Goal: Check status

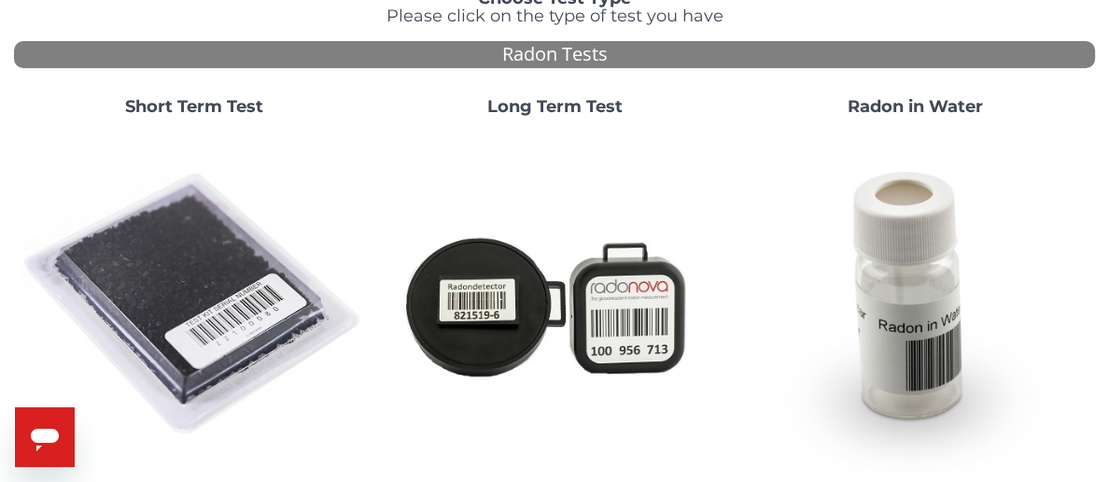
scroll to position [162, 0]
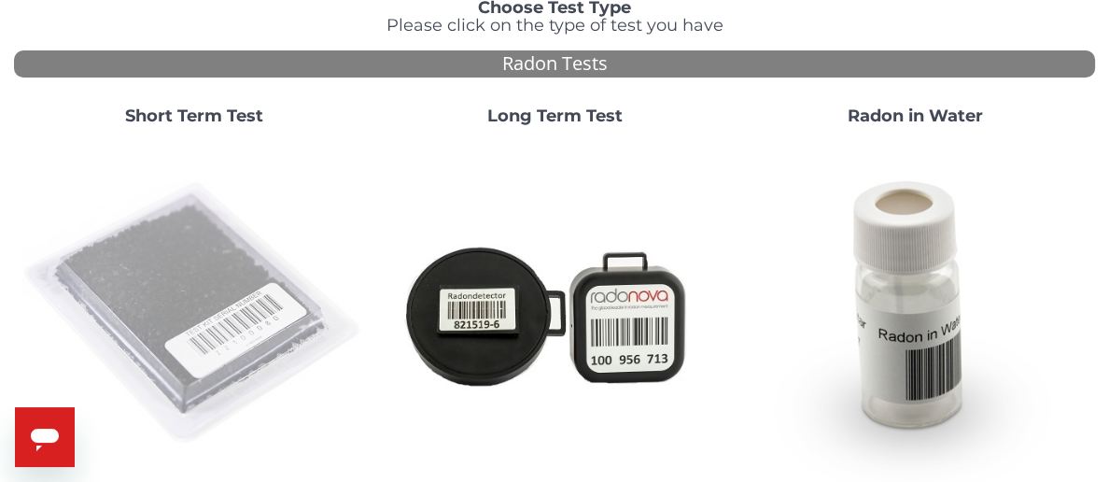
click at [185, 256] on img at bounding box center [193, 313] width 345 height 345
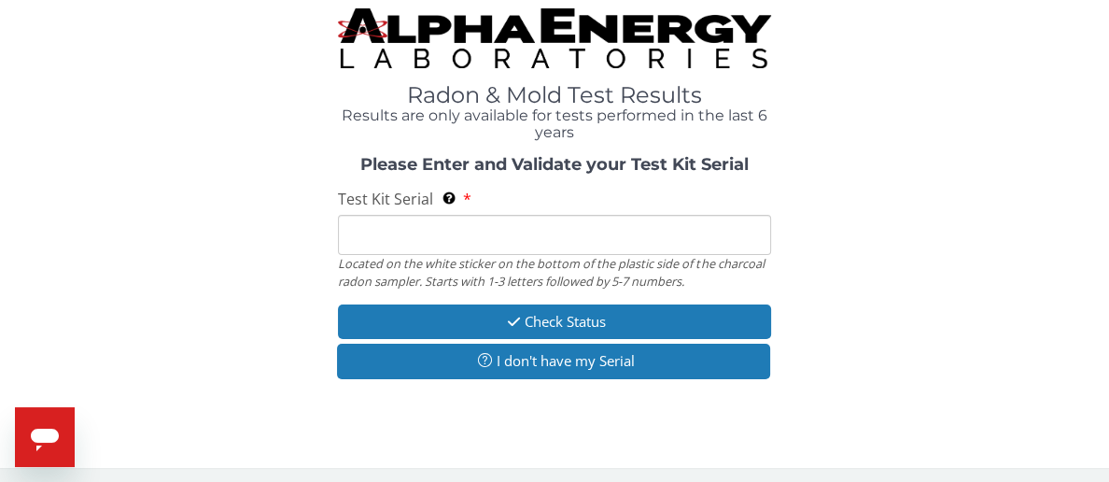
scroll to position [9, 0]
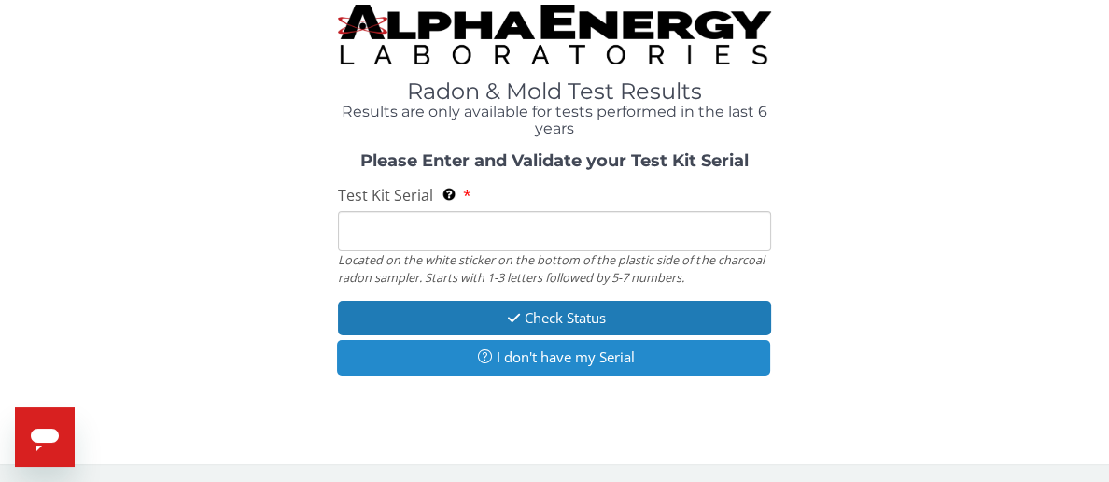
click at [564, 351] on button "I don't have my Serial" at bounding box center [553, 357] width 432 height 35
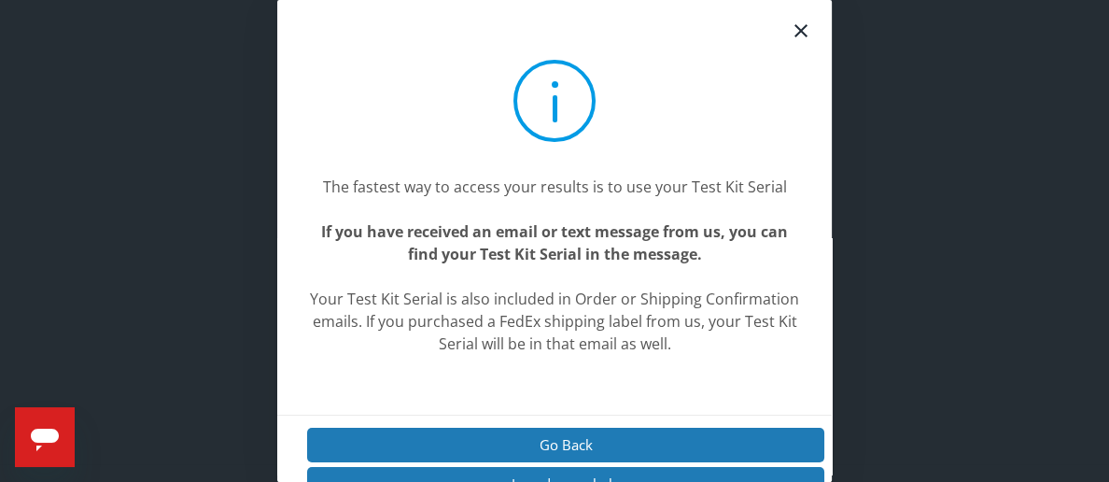
scroll to position [35, 0]
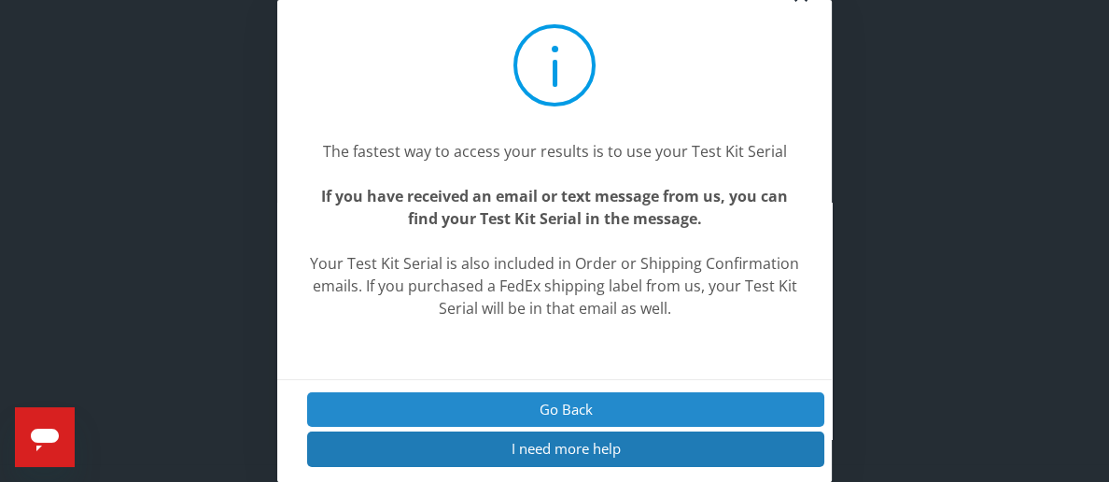
click at [573, 407] on button "Go Back" at bounding box center [565, 409] width 517 height 35
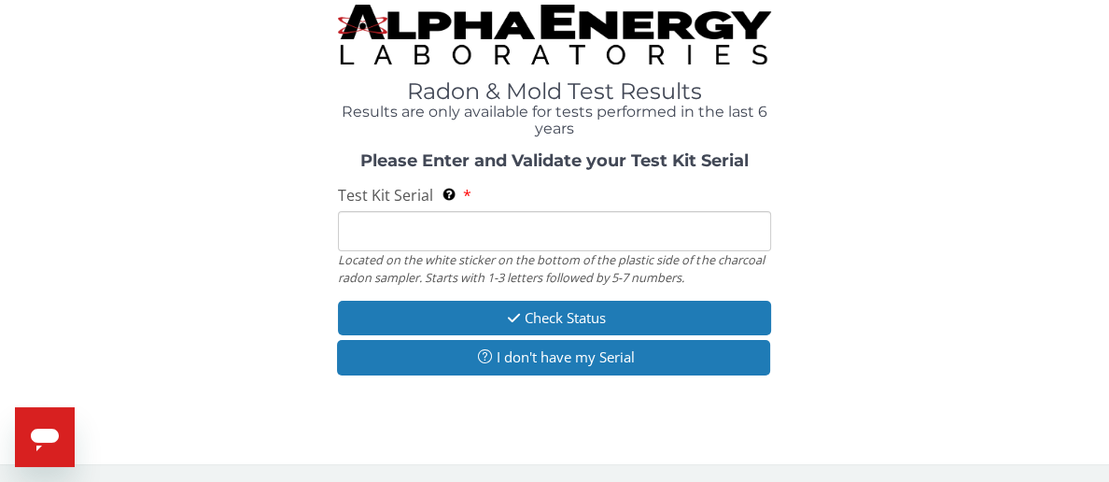
click at [456, 238] on input "Test Kit Serial Located on the white sticker on the bottom of the plastic side …" at bounding box center [554, 231] width 432 height 40
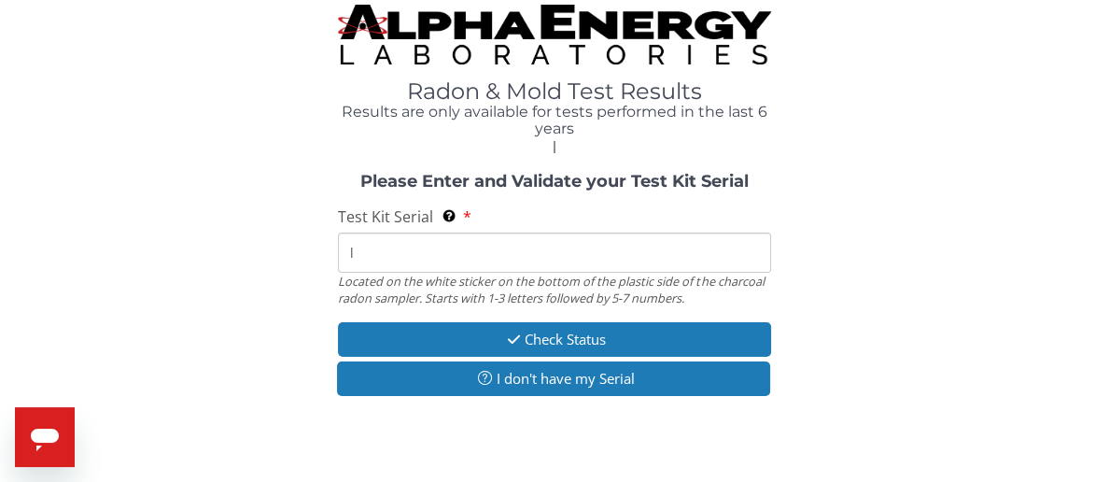
click at [370, 251] on input "l" at bounding box center [554, 252] width 432 height 40
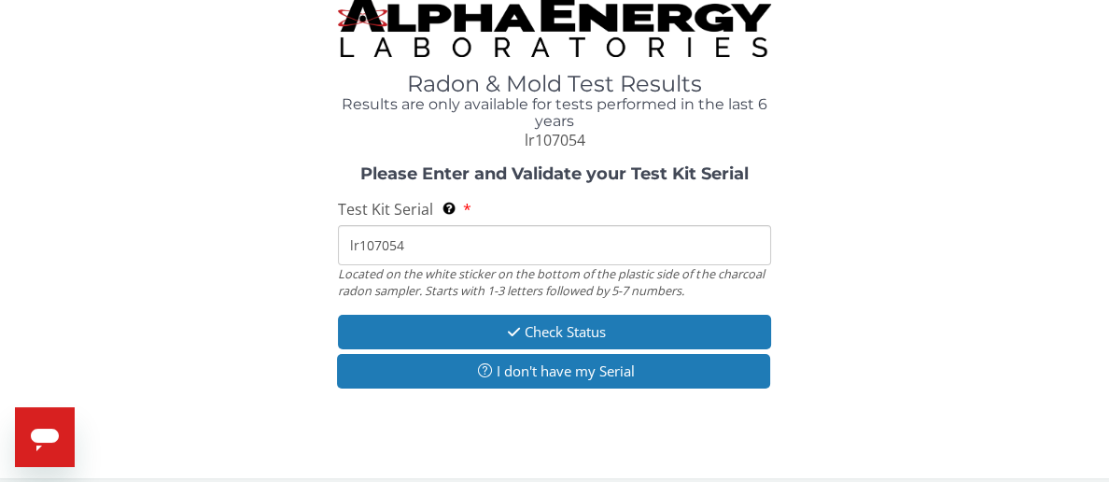
scroll to position [19, 0]
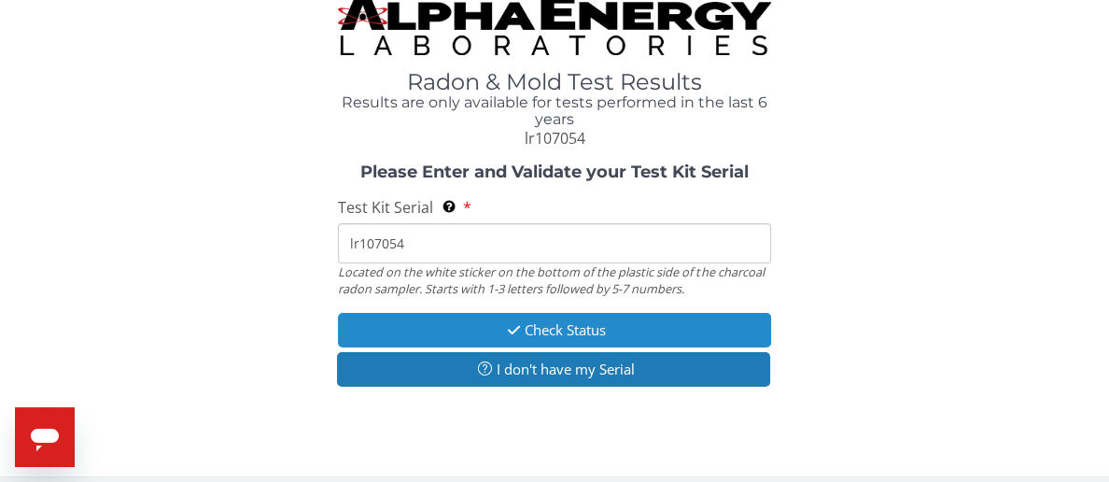
type input "lr107054"
click at [568, 329] on button "Check Status" at bounding box center [554, 330] width 432 height 35
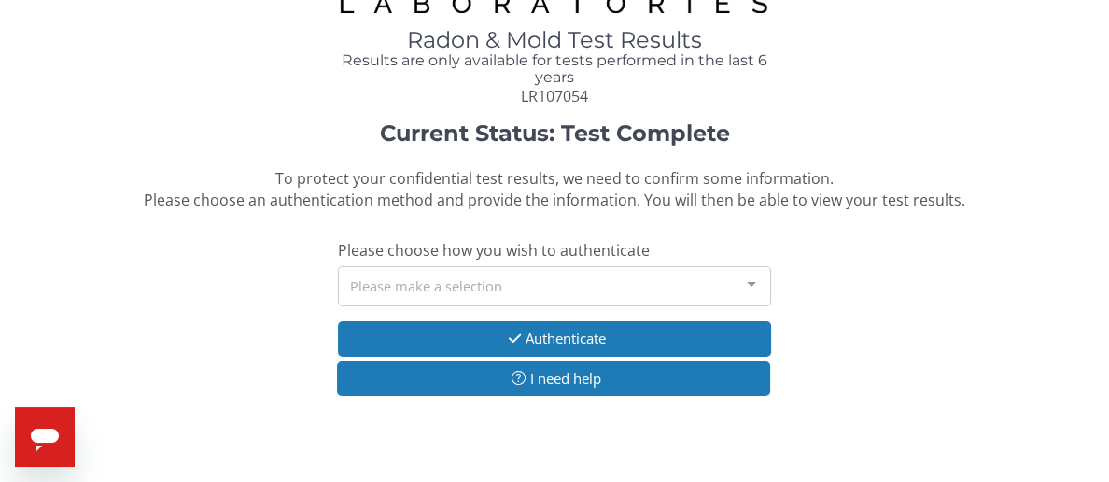
scroll to position [66, 0]
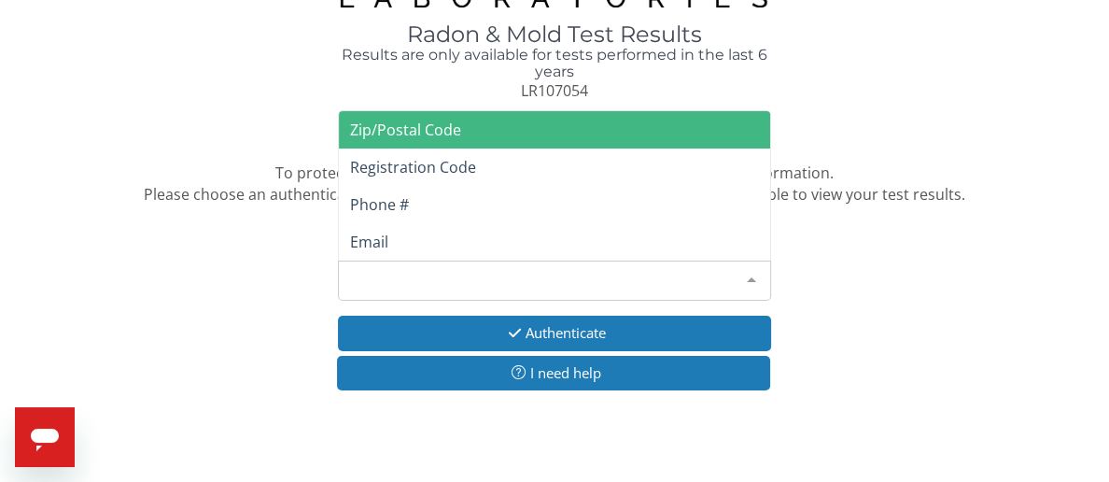
click at [749, 282] on div at bounding box center [751, 278] width 37 height 35
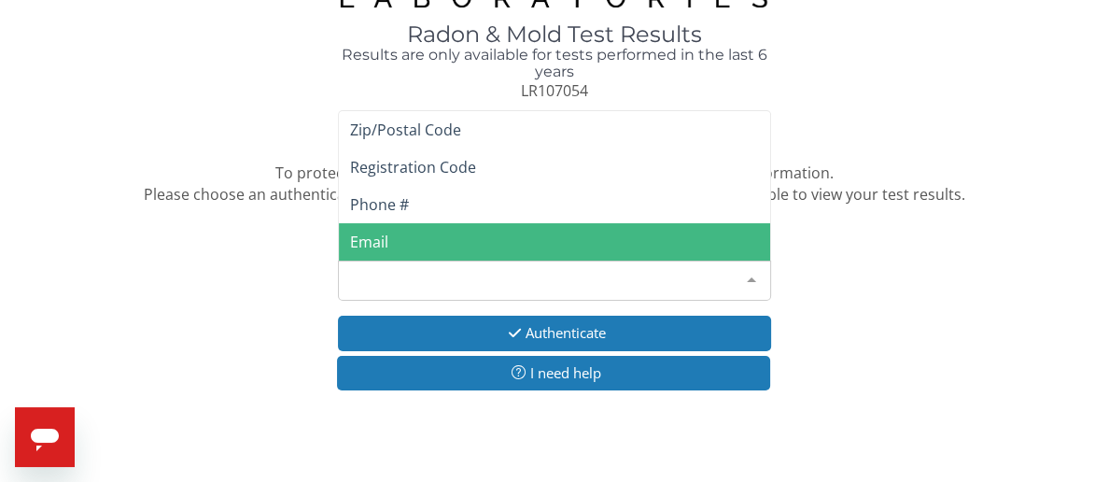
click at [467, 247] on span "Email" at bounding box center [554, 241] width 430 height 37
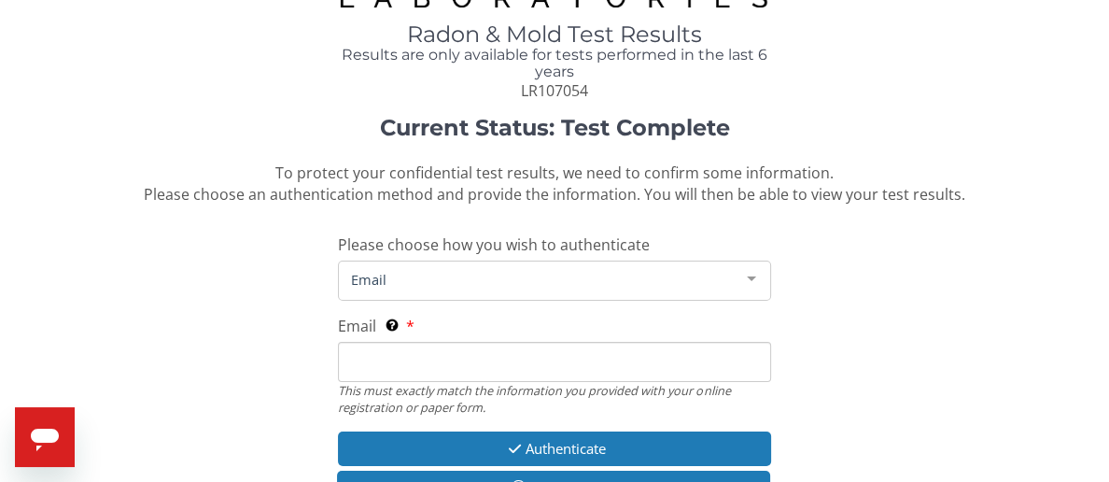
click at [425, 353] on input "Email This must exactly match the information you provided with your online reg…" at bounding box center [554, 362] width 432 height 40
type input "[EMAIL_ADDRESS][DOMAIN_NAME]"
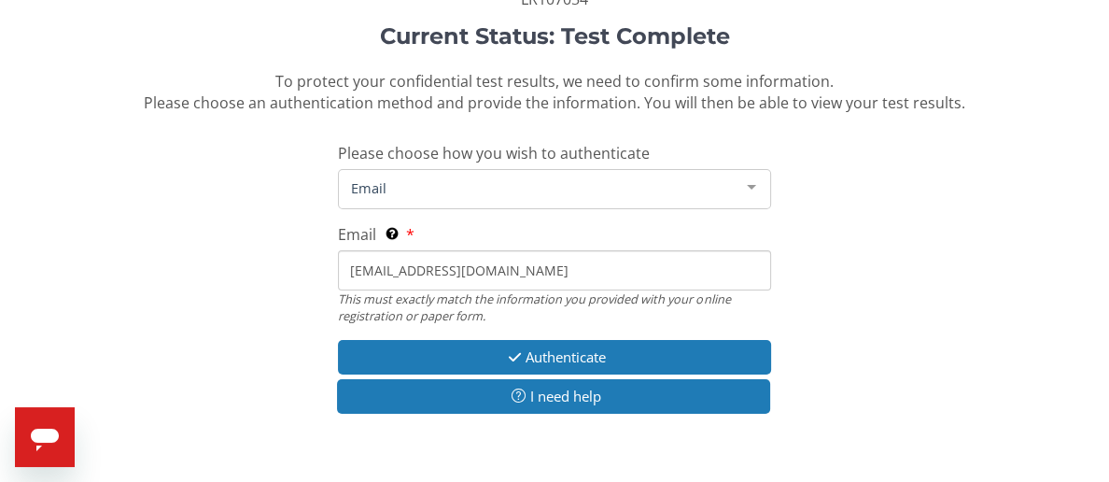
scroll to position [175, 0]
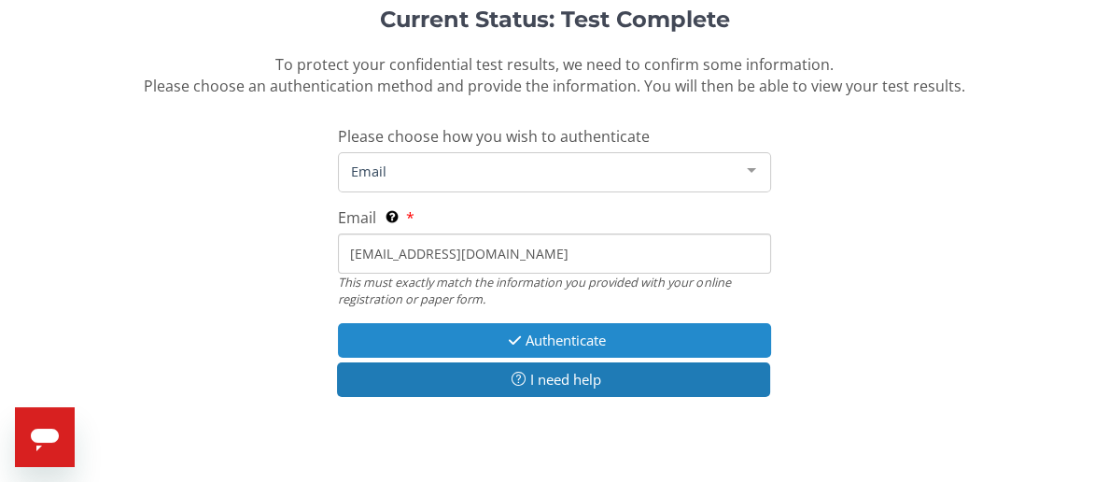
click at [547, 338] on button "Authenticate" at bounding box center [554, 340] width 432 height 35
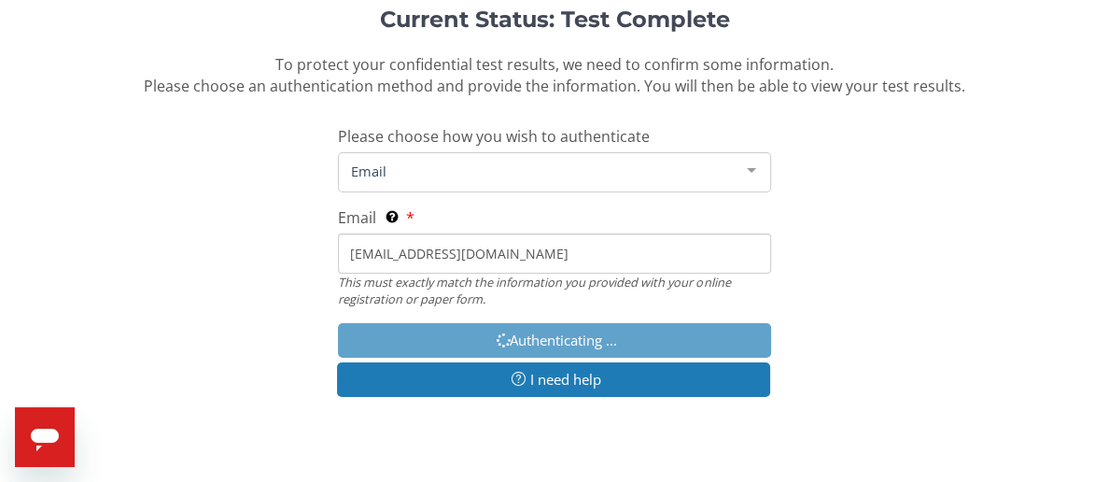
scroll to position [239, 0]
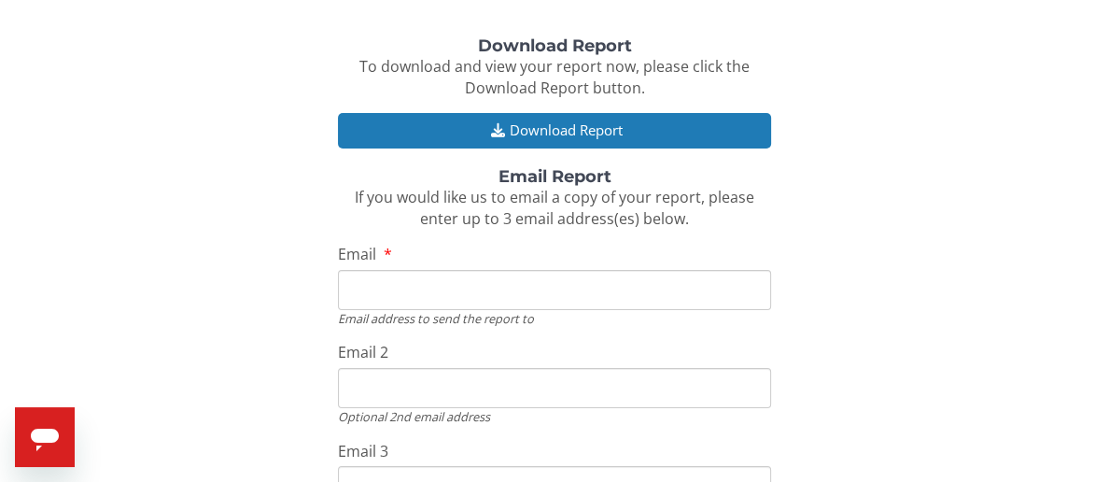
click at [499, 296] on input "Email" at bounding box center [554, 290] width 432 height 40
type input "[EMAIL_ADDRESS][DOMAIN_NAME]"
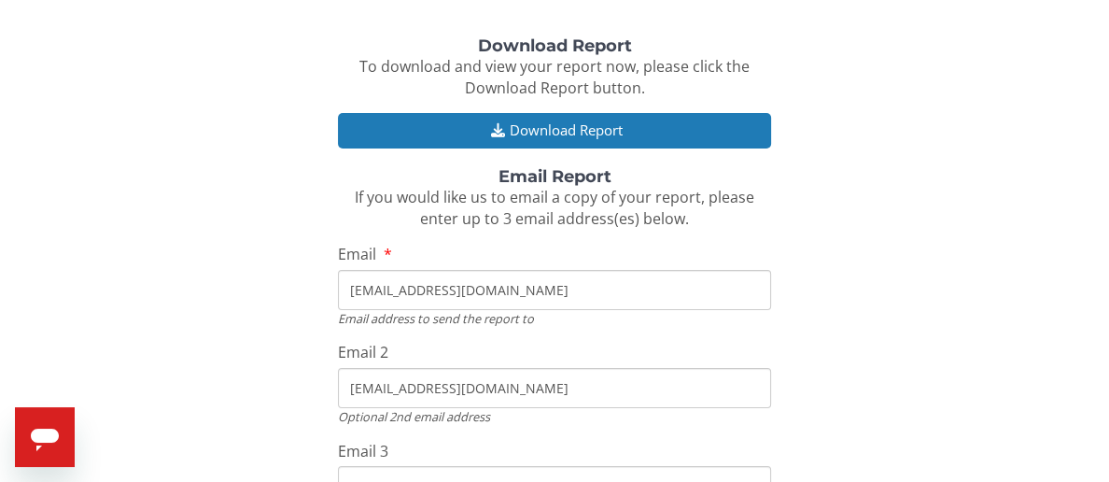
type input "[EMAIL_ADDRESS][DOMAIN_NAME]"
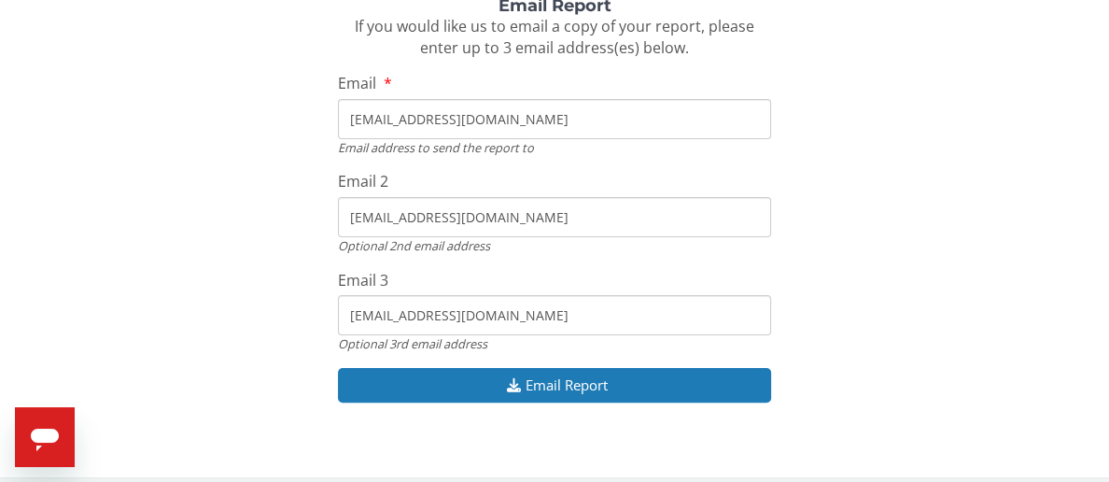
scroll to position [423, 0]
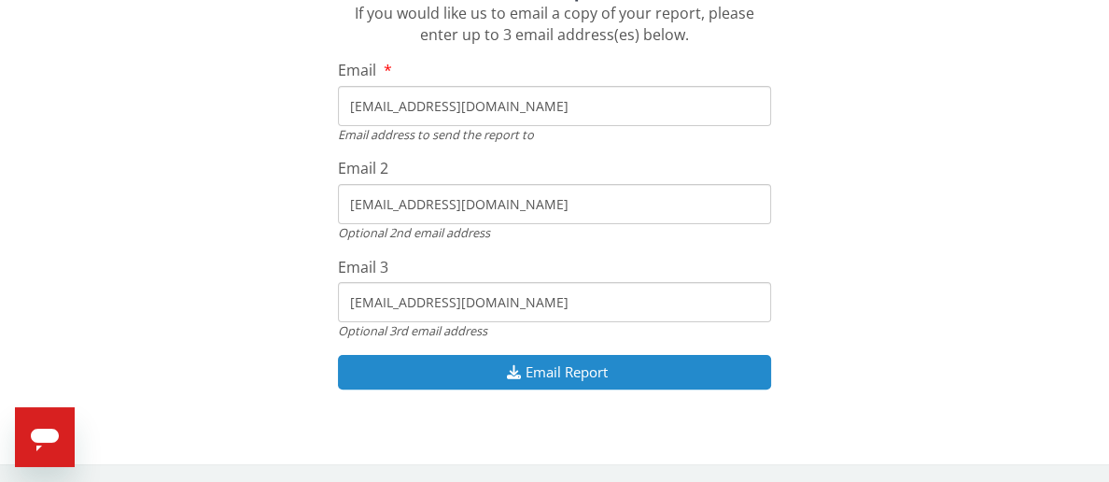
click at [558, 372] on button "Email Report" at bounding box center [554, 372] width 432 height 35
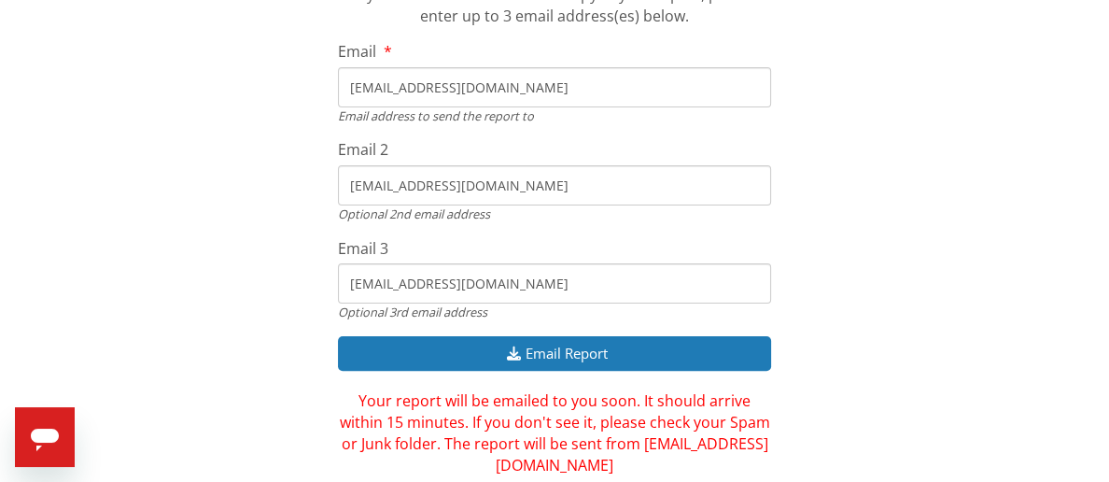
scroll to position [414, 0]
